Goal: Navigation & Orientation: Find specific page/section

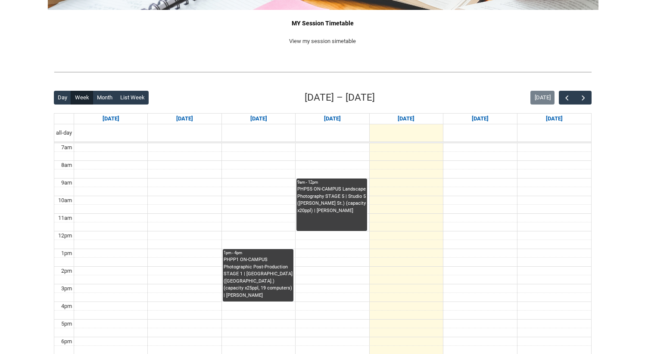
scroll to position [163, 0]
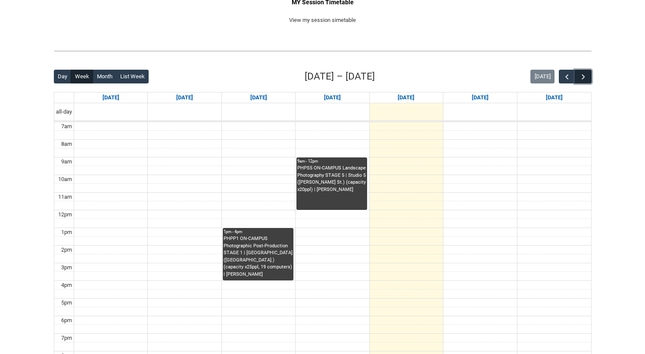
click at [581, 75] on span "button" at bounding box center [583, 77] width 9 height 9
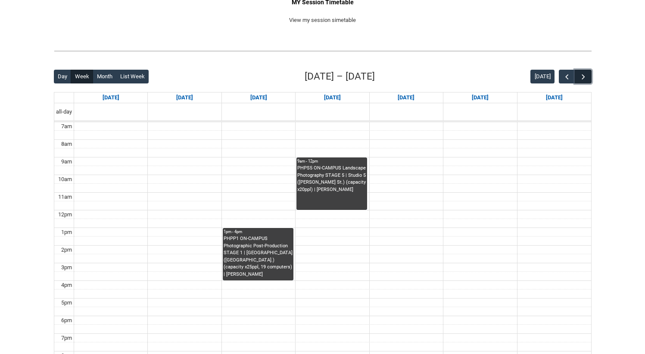
click at [584, 75] on span "button" at bounding box center [583, 77] width 9 height 9
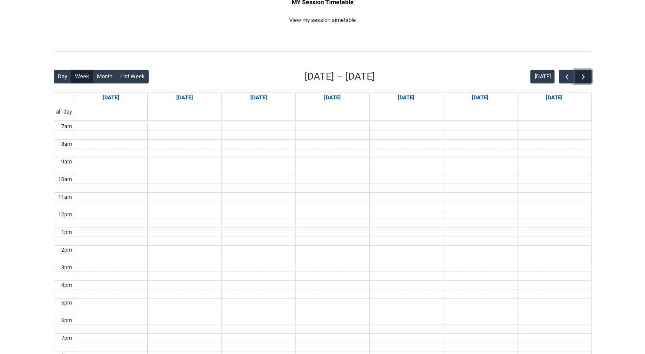
click at [584, 75] on span "button" at bounding box center [583, 77] width 9 height 9
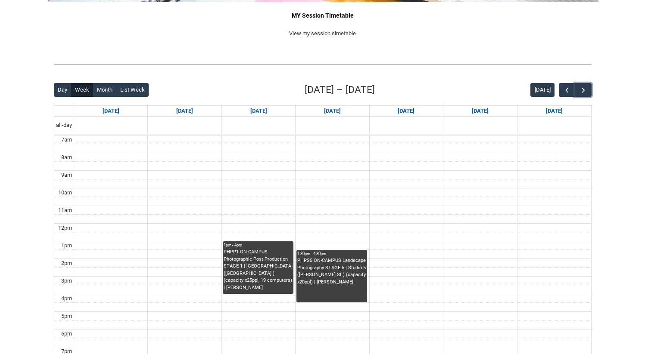
scroll to position [0, 0]
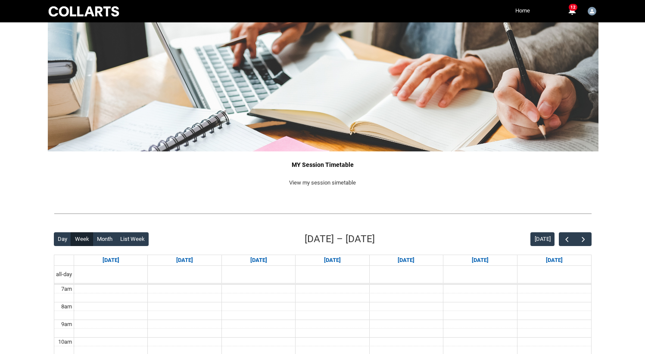
click at [525, 10] on link "Home" at bounding box center [522, 10] width 19 height 13
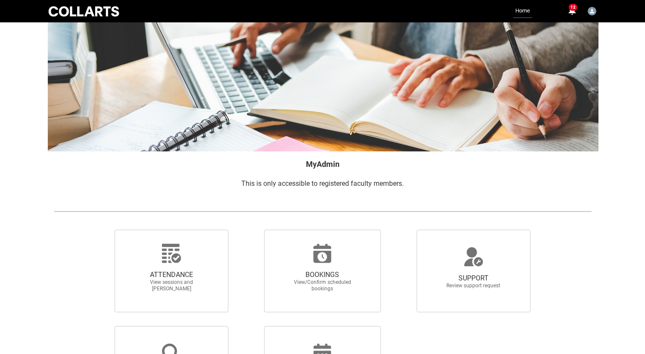
click at [521, 10] on link "Home" at bounding box center [522, 11] width 19 height 14
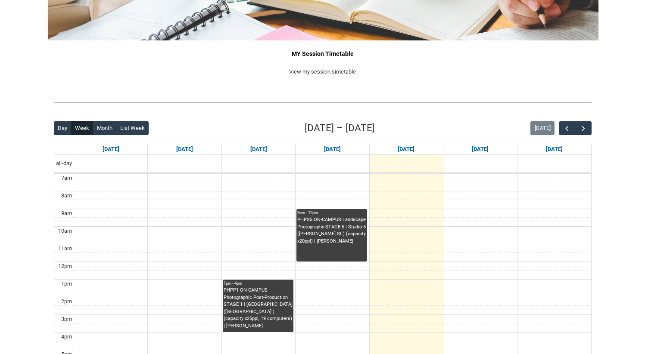
scroll to position [112, 0]
click at [577, 128] on button "button" at bounding box center [582, 128] width 16 height 14
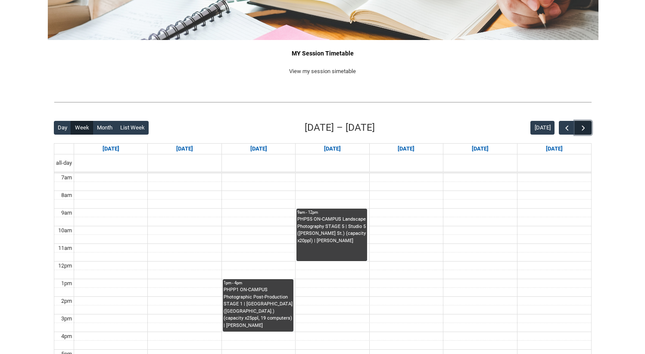
click at [577, 128] on button "button" at bounding box center [582, 128] width 16 height 14
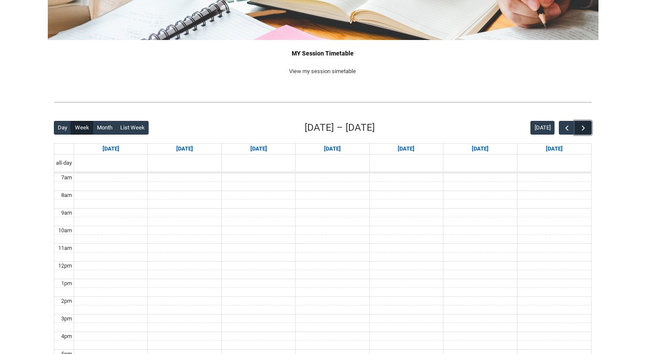
click at [577, 128] on button "button" at bounding box center [582, 128] width 16 height 14
